Goal: Information Seeking & Learning: Check status

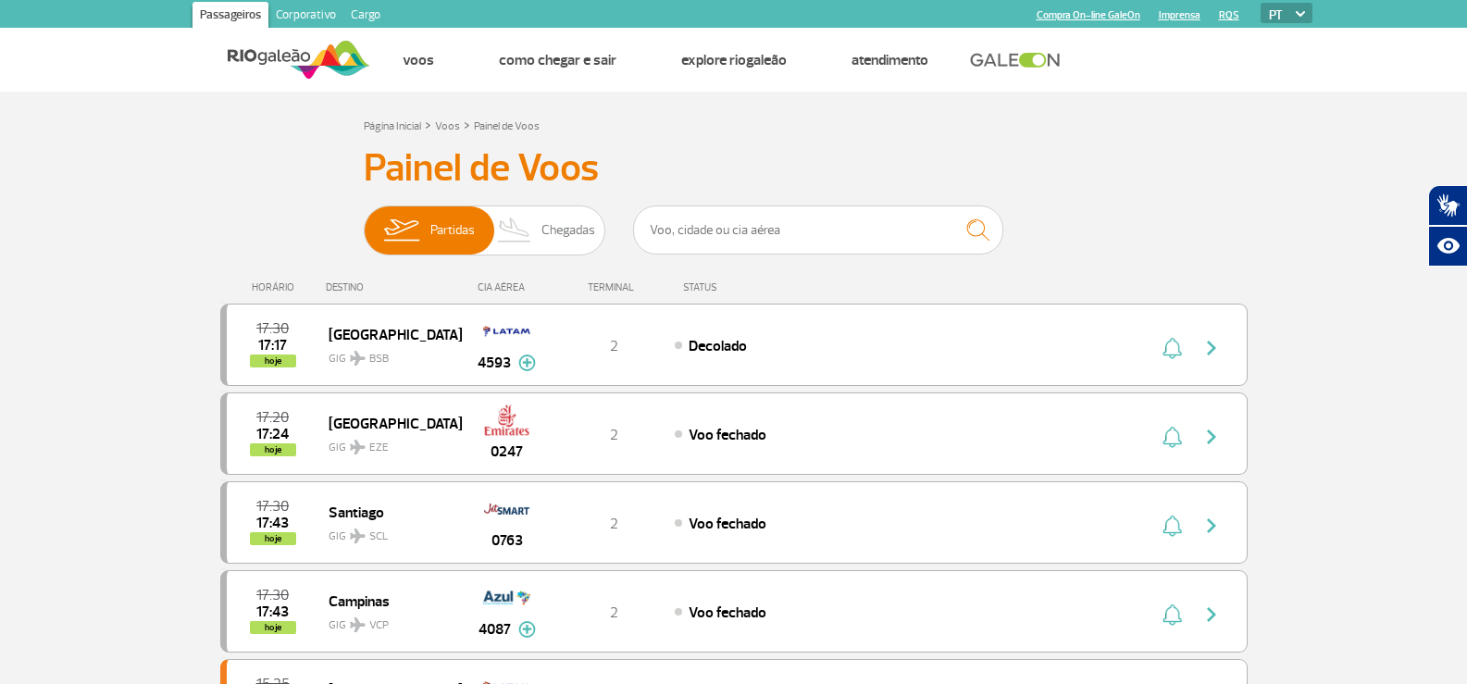
click at [560, 230] on span "Chegadas" at bounding box center [569, 230] width 54 height 48
click at [364, 221] on input "Partidas Chegadas" at bounding box center [364, 221] width 0 height 0
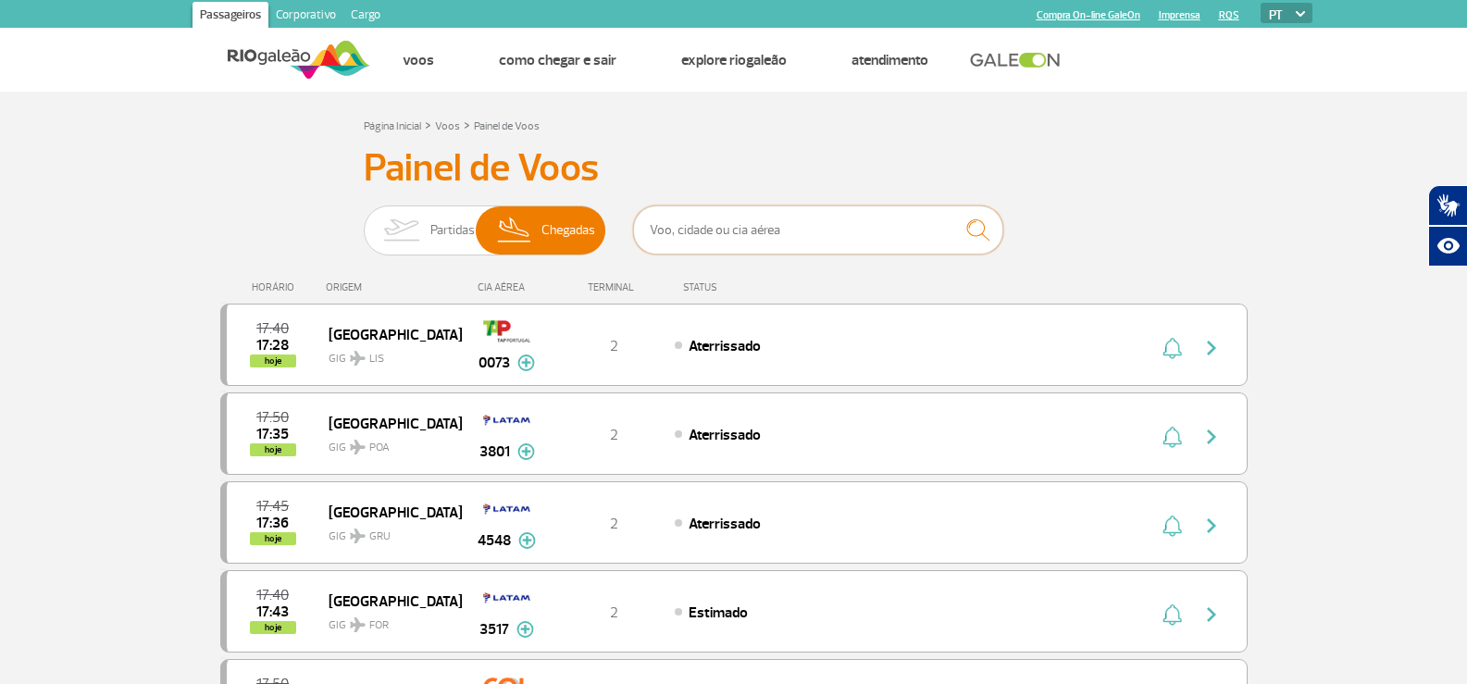
click at [837, 231] on input "text" at bounding box center [818, 230] width 370 height 49
click at [889, 241] on input "text" at bounding box center [818, 230] width 370 height 49
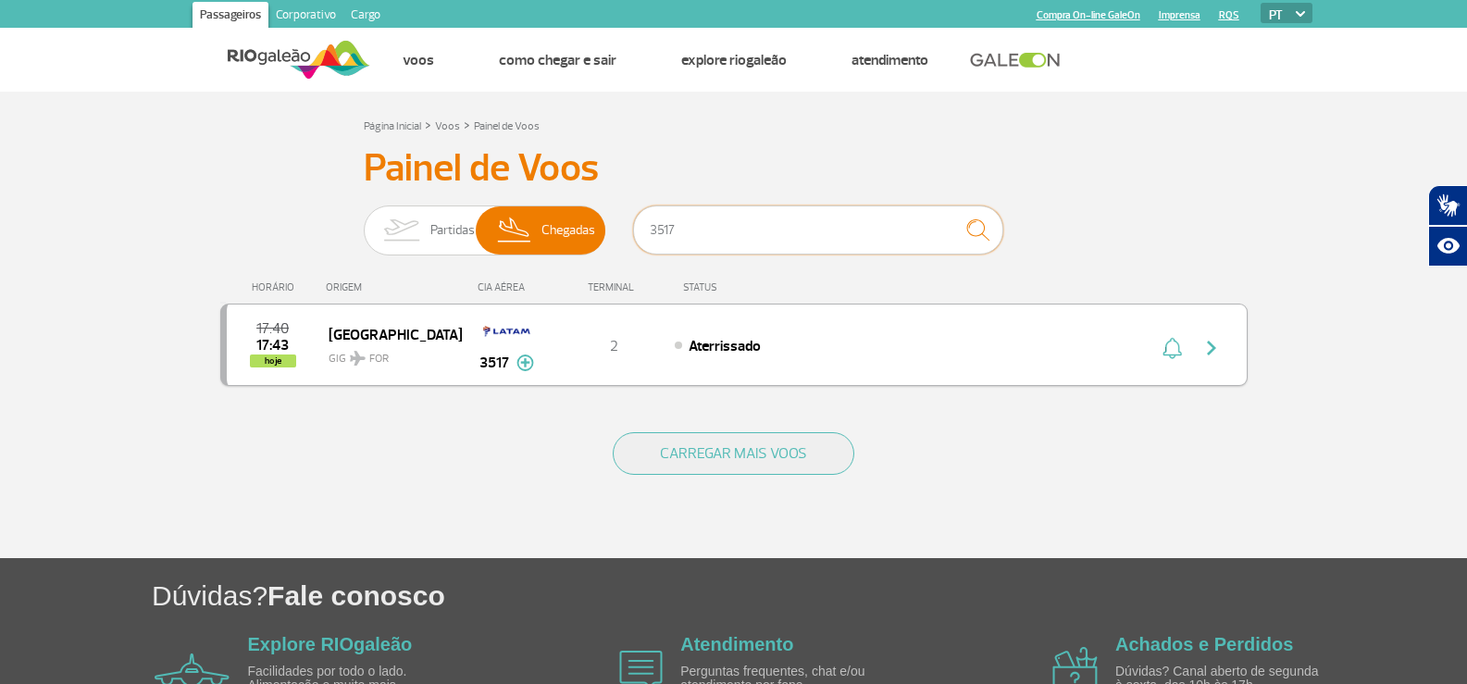
type input "3517"
click at [790, 358] on div "17:40 17:43 hoje Fortaleza GIG FOR 3517 2 Aterrissado Parcerias: Delta Airlines…" at bounding box center [734, 345] width 1028 height 82
click at [1210, 356] on img "button" at bounding box center [1212, 348] width 22 height 22
